Goal: Browse casually

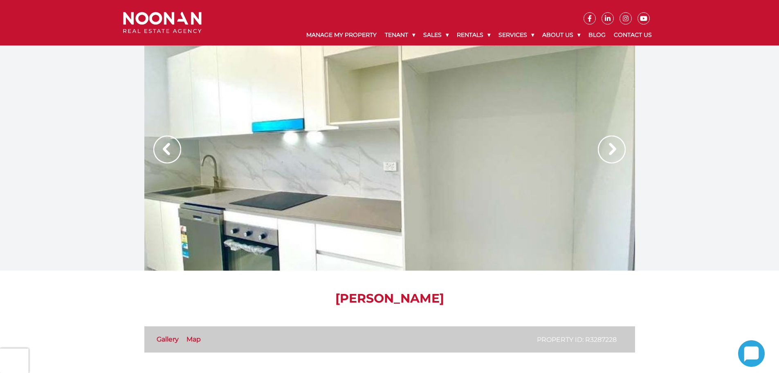
click at [614, 150] on img at bounding box center [612, 149] width 28 height 28
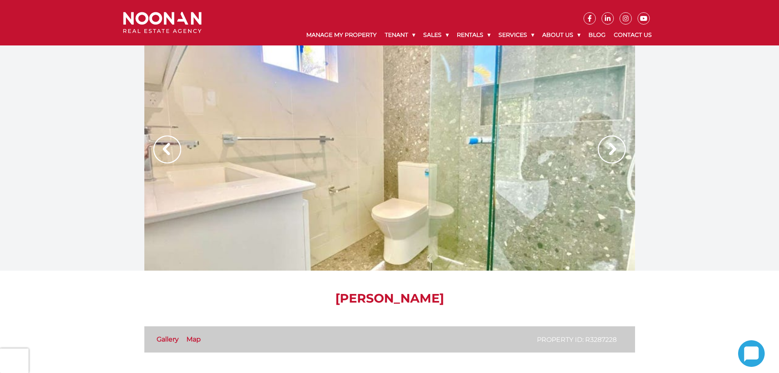
click at [614, 150] on img at bounding box center [612, 149] width 28 height 28
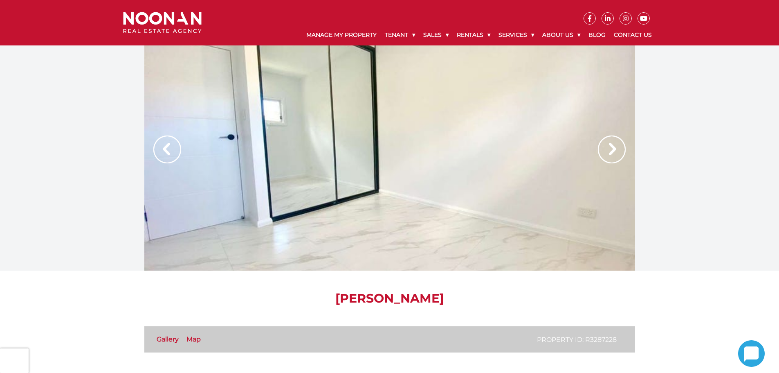
click at [614, 150] on img at bounding box center [612, 149] width 28 height 28
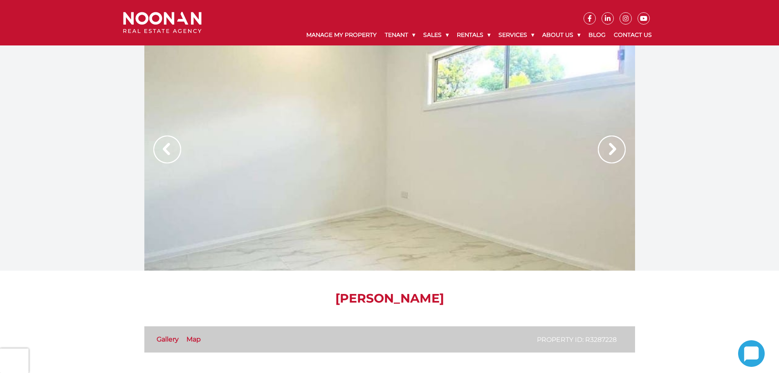
click at [614, 150] on img at bounding box center [612, 149] width 28 height 28
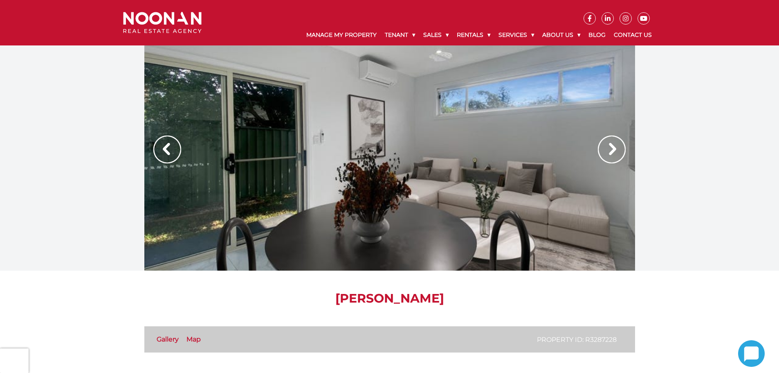
click at [614, 150] on img at bounding box center [612, 149] width 28 height 28
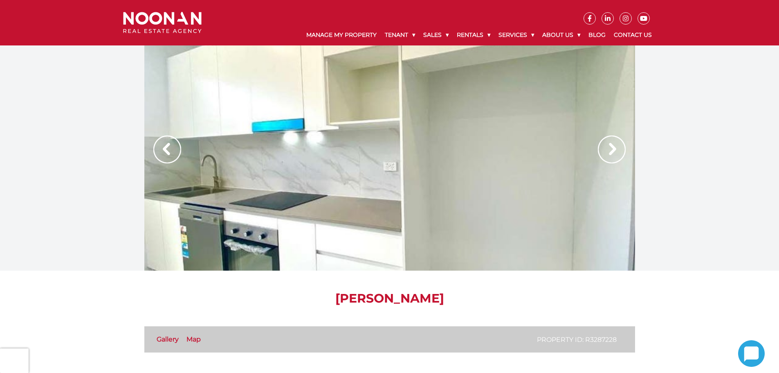
click at [614, 150] on img at bounding box center [612, 149] width 28 height 28
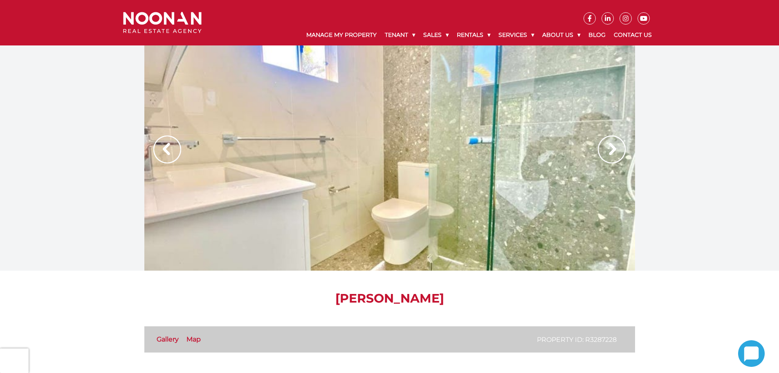
click at [614, 150] on img at bounding box center [612, 149] width 28 height 28
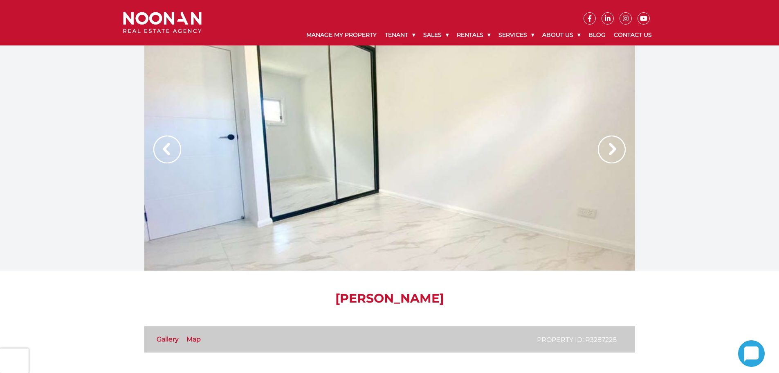
click at [614, 150] on img at bounding box center [612, 149] width 28 height 28
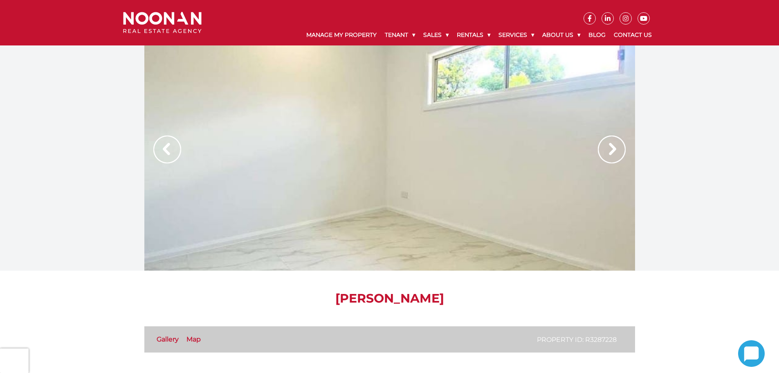
click at [614, 150] on img at bounding box center [612, 149] width 28 height 28
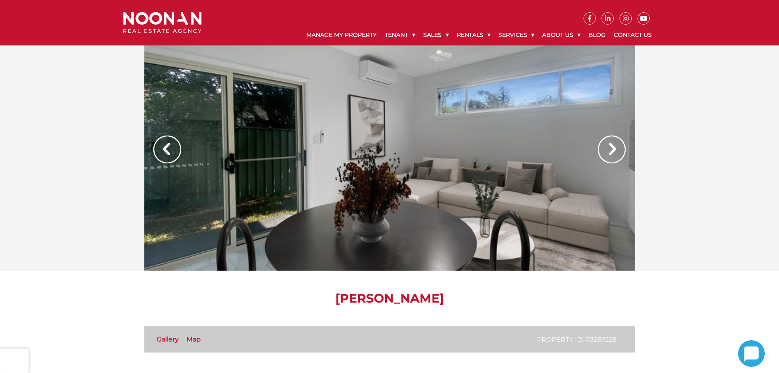
click at [614, 150] on img at bounding box center [612, 149] width 28 height 28
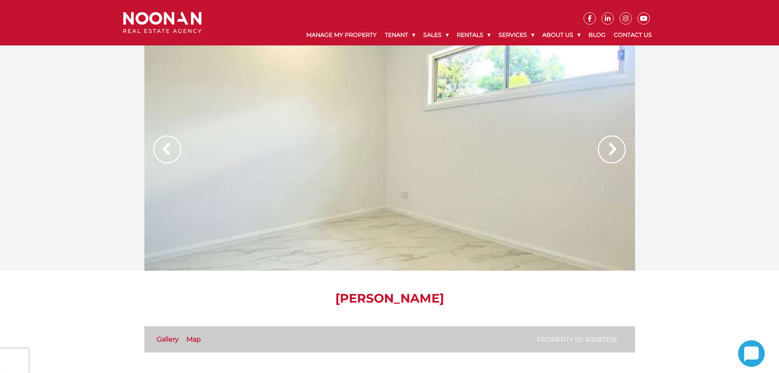
click at [613, 149] on img at bounding box center [612, 149] width 28 height 28
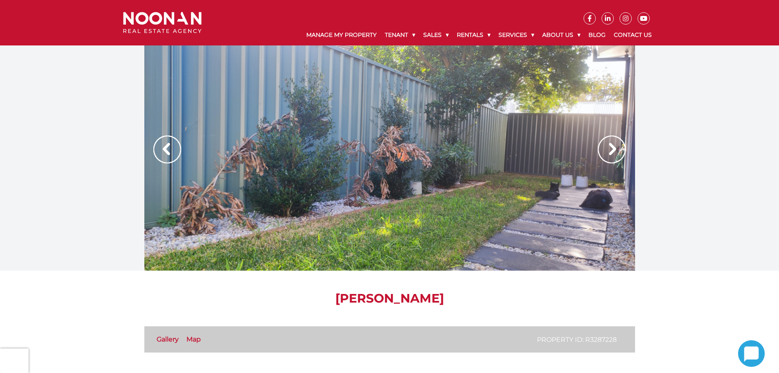
click at [613, 150] on img at bounding box center [612, 149] width 28 height 28
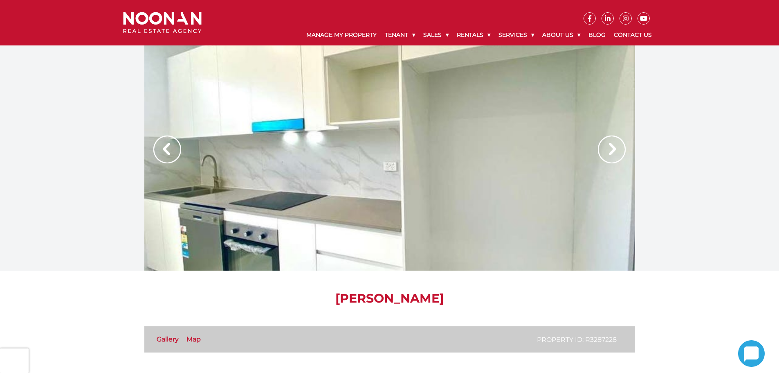
click at [614, 150] on img at bounding box center [612, 149] width 28 height 28
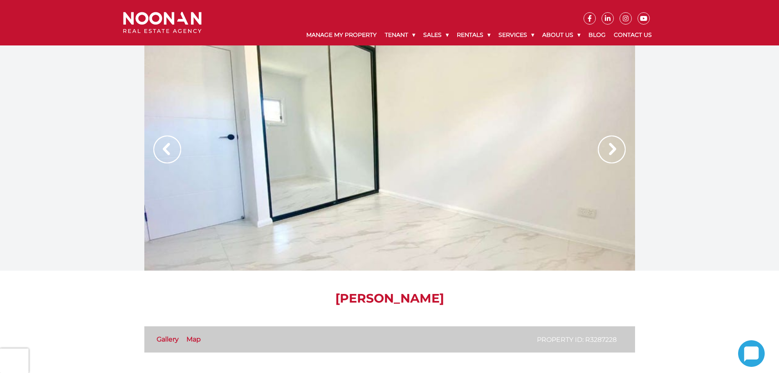
click at [614, 150] on img at bounding box center [612, 149] width 28 height 28
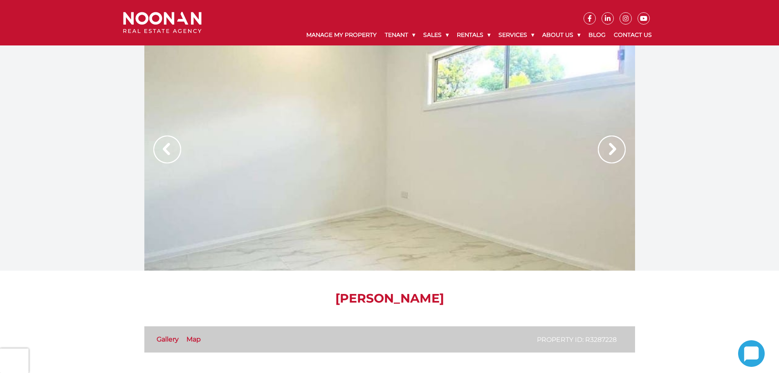
click at [614, 150] on img at bounding box center [612, 149] width 28 height 28
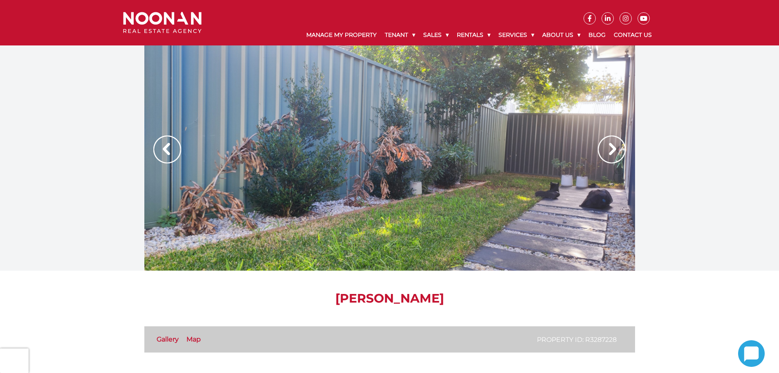
click at [614, 150] on img at bounding box center [612, 149] width 28 height 28
